Goal: Find contact information: Find contact information

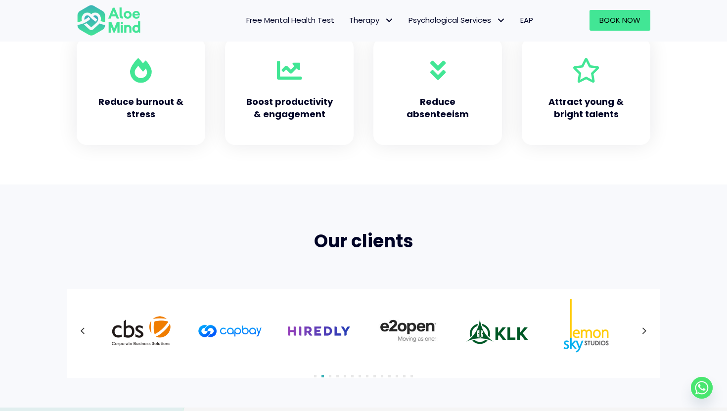
scroll to position [477, 0]
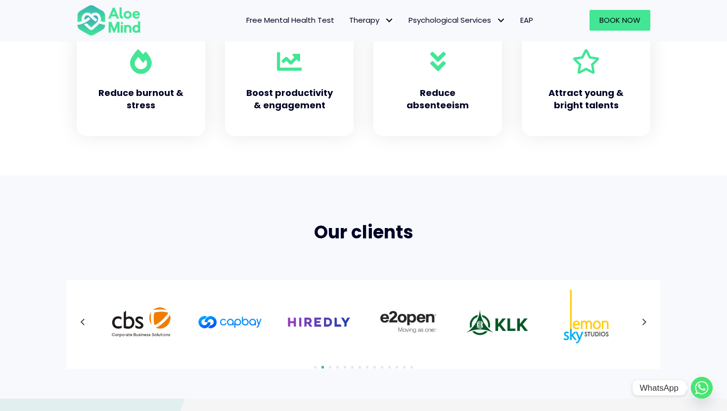
click at [705, 385] on circle "Whatsapp" at bounding box center [702, 388] width 22 height 22
click at [699, 396] on circle "Whatsapp" at bounding box center [702, 388] width 22 height 22
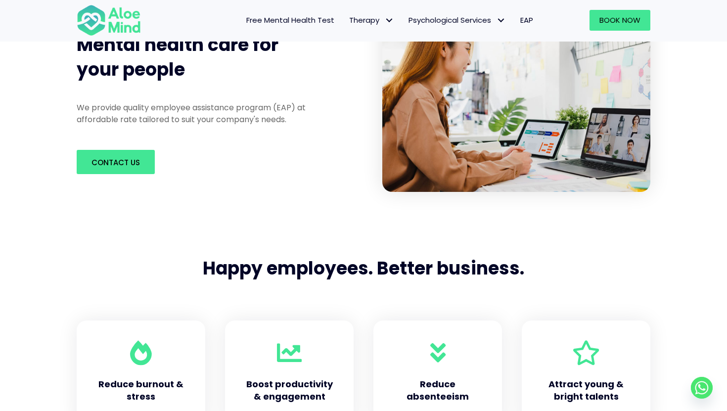
scroll to position [0, 0]
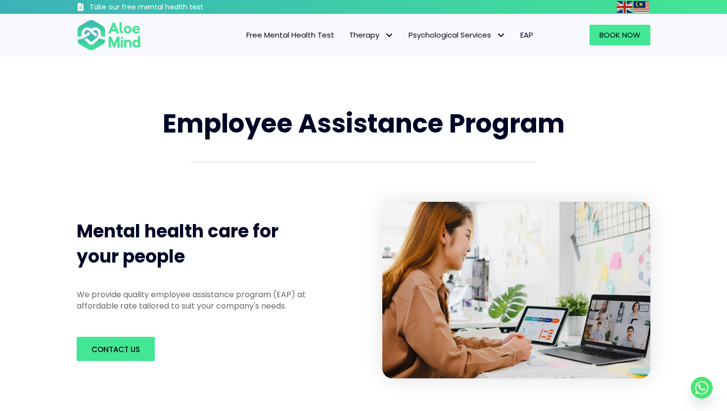
click at [530, 39] on span "EAP" at bounding box center [526, 35] width 13 height 10
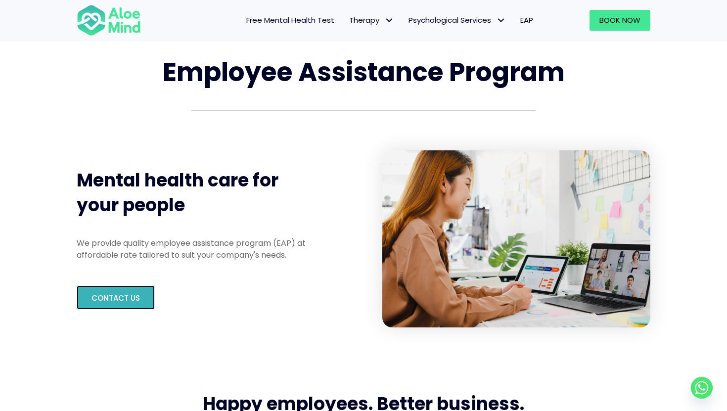
click at [132, 299] on span "Contact us" at bounding box center [115, 298] width 48 height 10
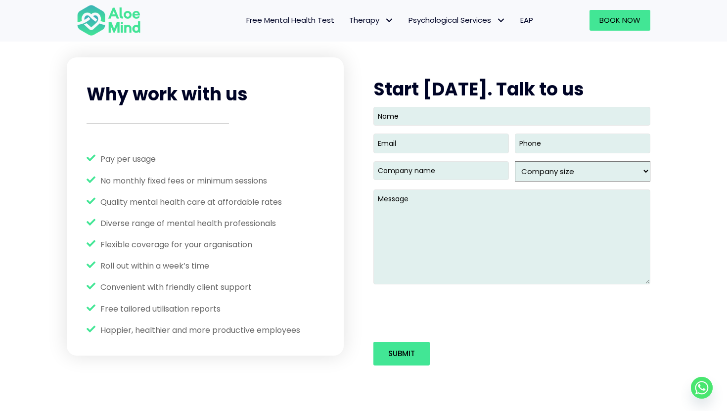
scroll to position [1256, 0]
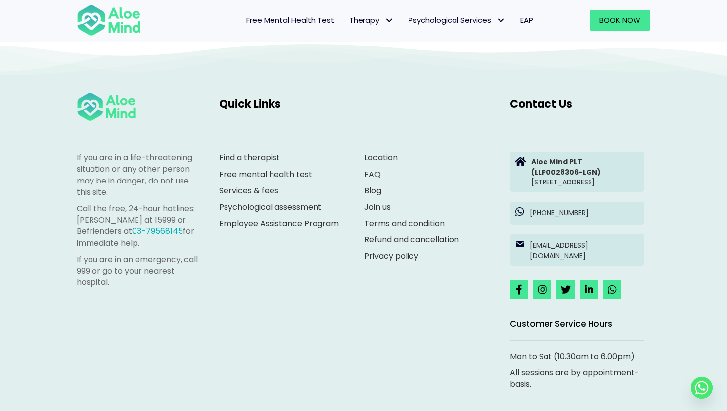
scroll to position [1637, 0]
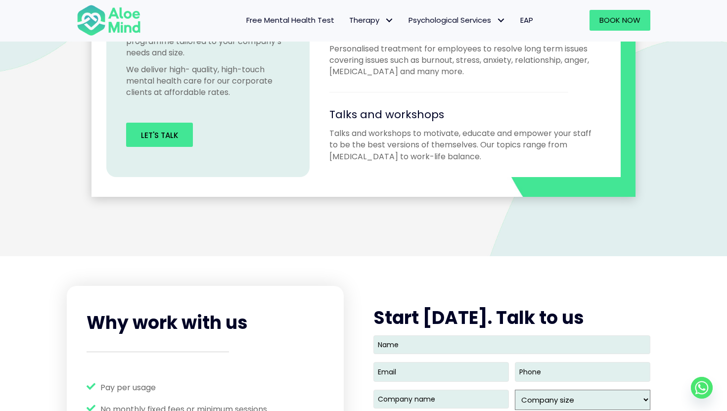
scroll to position [1256, 0]
